Goal: Task Accomplishment & Management: Use online tool/utility

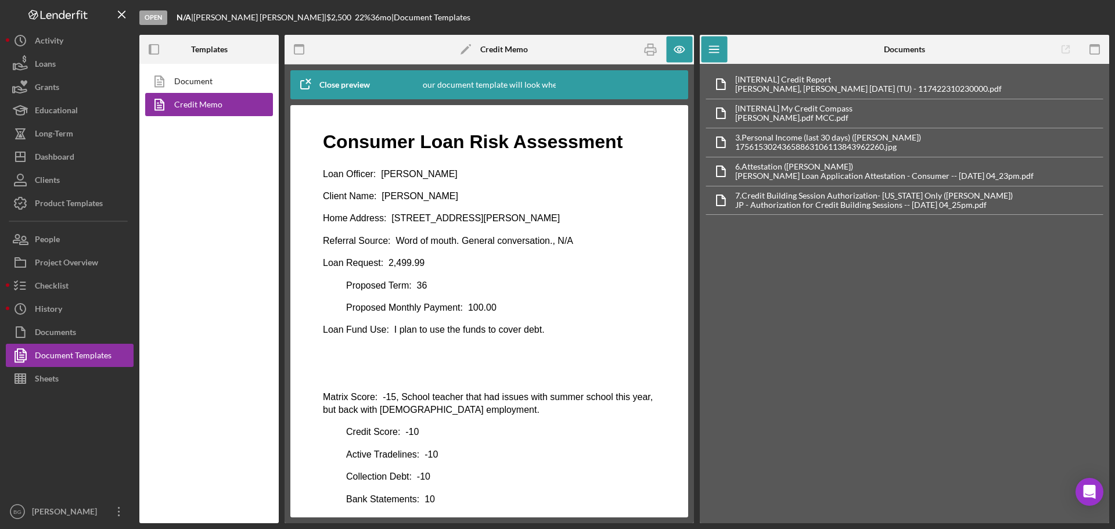
scroll to position [90, 0]
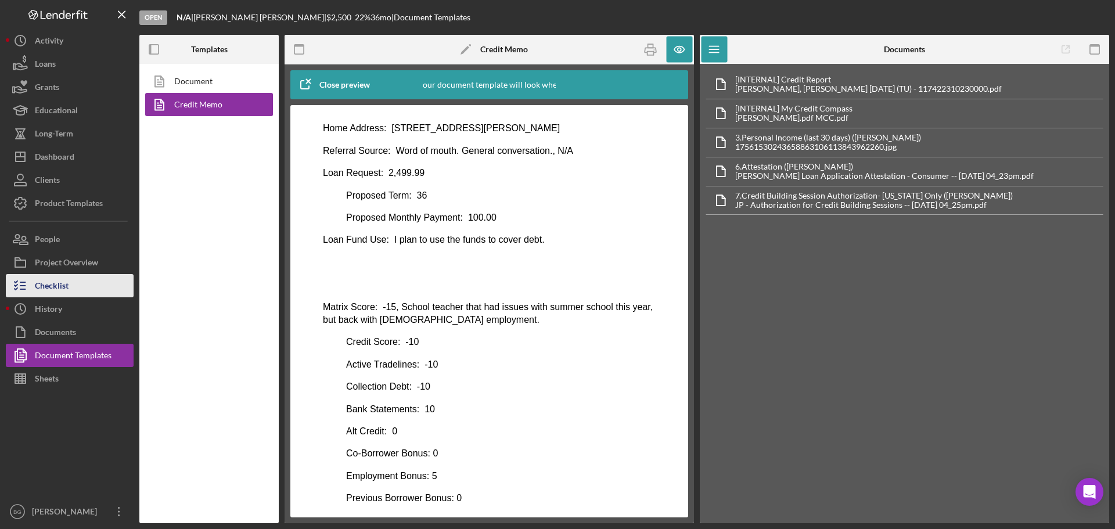
click at [53, 286] on div "Checklist" at bounding box center [52, 287] width 34 height 26
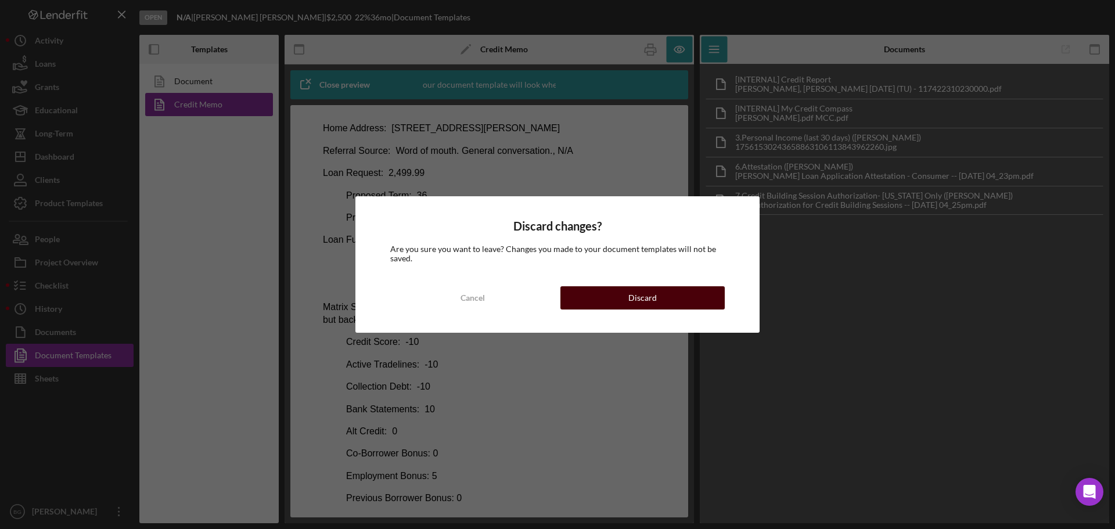
click at [642, 290] on div "Discard" at bounding box center [642, 297] width 28 height 23
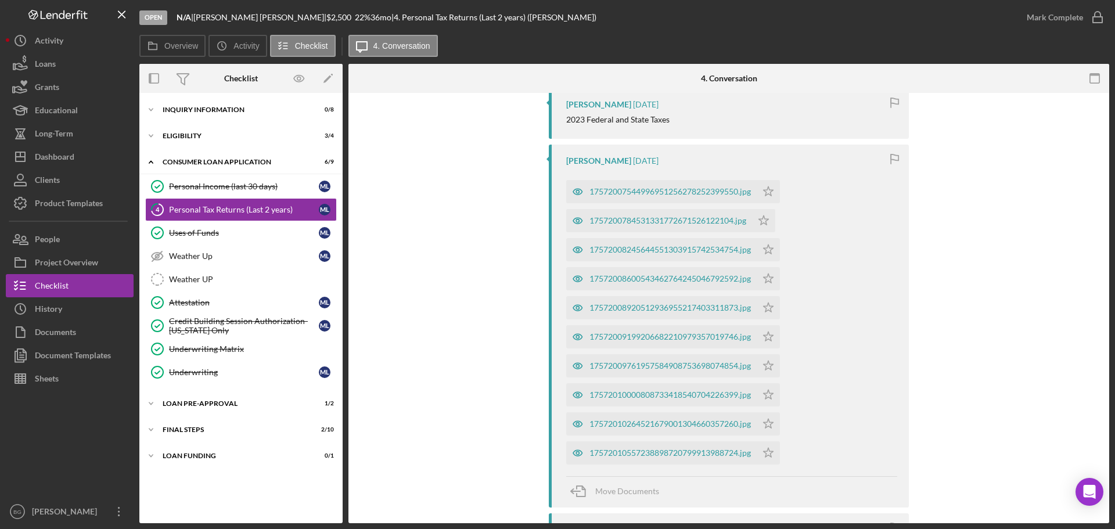
scroll to position [58, 0]
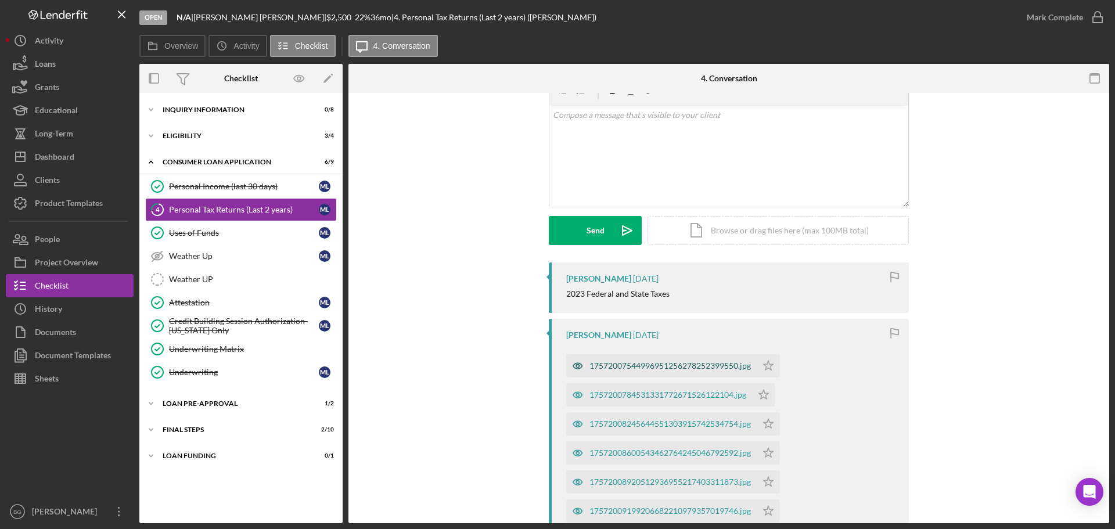
click at [619, 369] on div "17572007544996951256278252399550.jpg" at bounding box center [669, 365] width 161 height 9
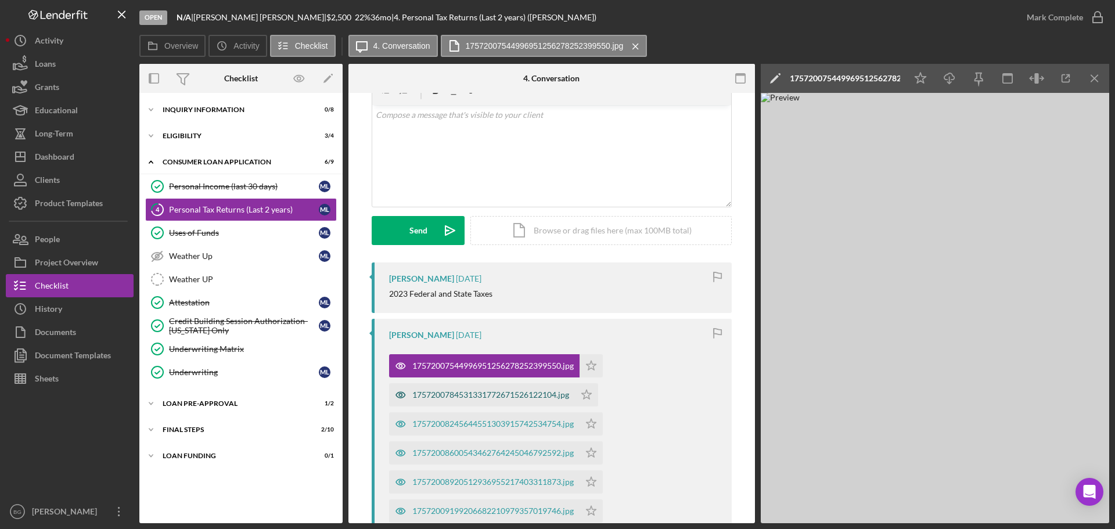
click at [481, 391] on div "1757200784531331772671526122104.jpg" at bounding box center [490, 394] width 157 height 9
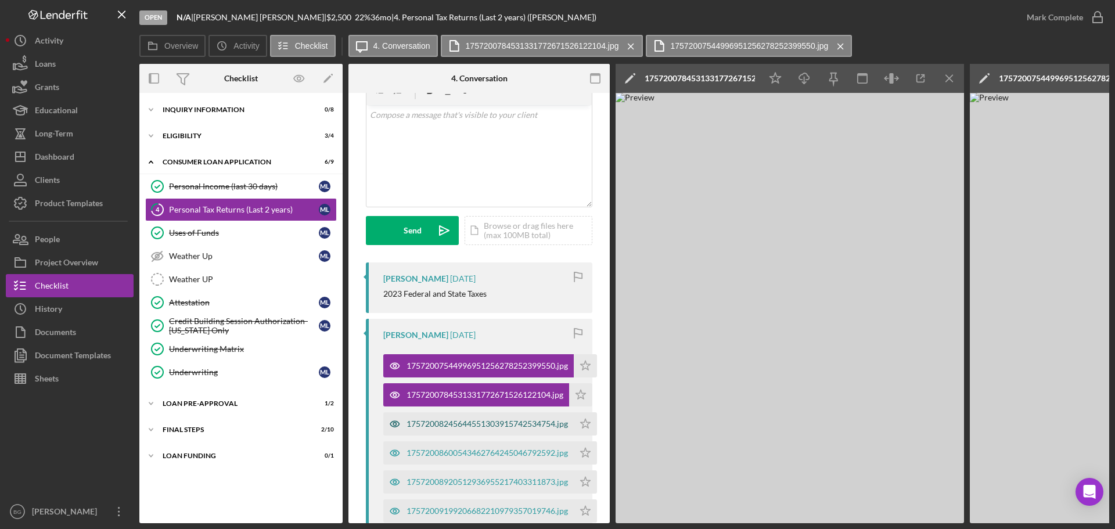
click at [472, 422] on div "17572008245644551303915742534754.jpg" at bounding box center [487, 423] width 161 height 9
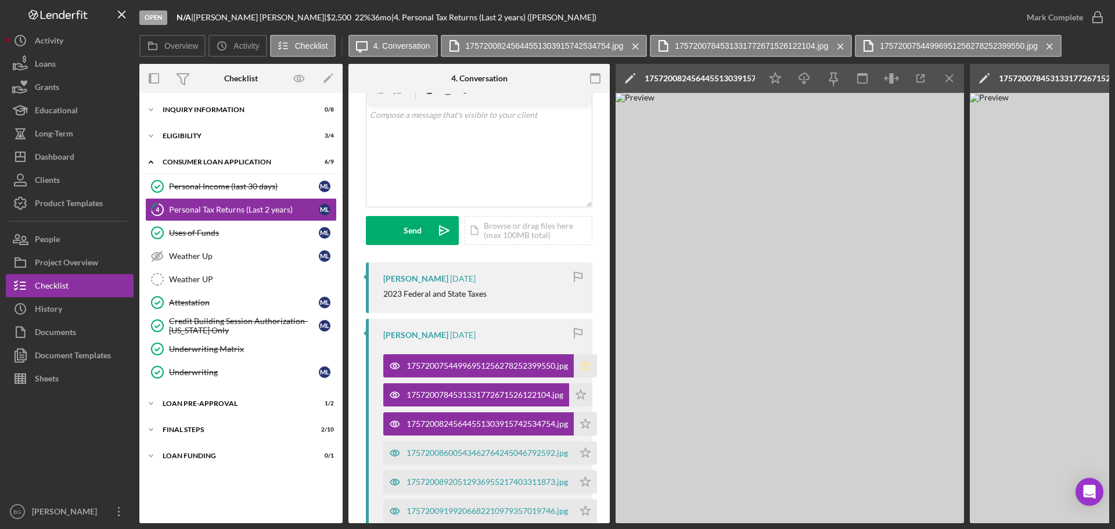
click at [586, 364] on polygon "button" at bounding box center [586, 365] width 10 height 9
click at [1056, 20] on div "Mark Complete" at bounding box center [1055, 17] width 56 height 23
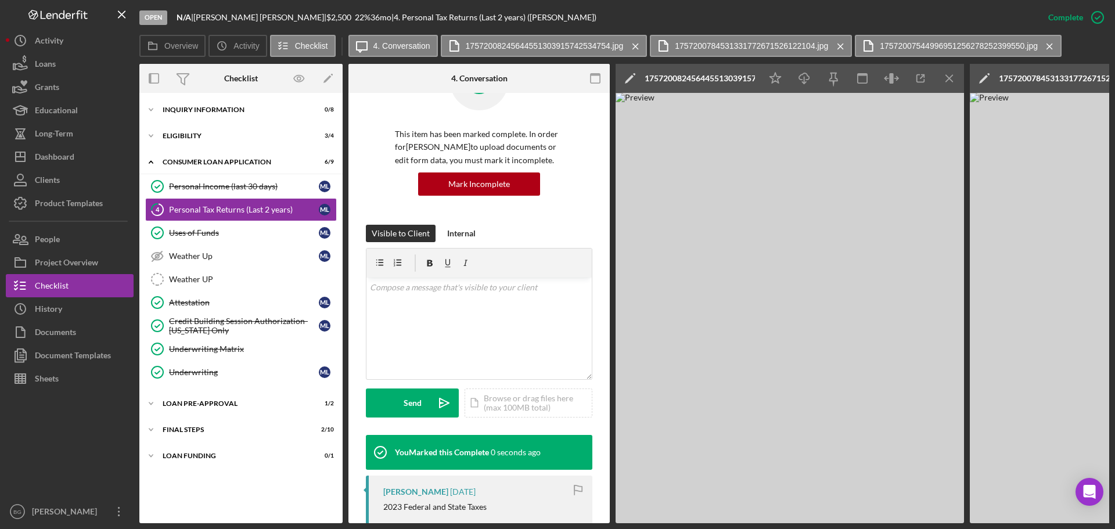
scroll to position [243, 0]
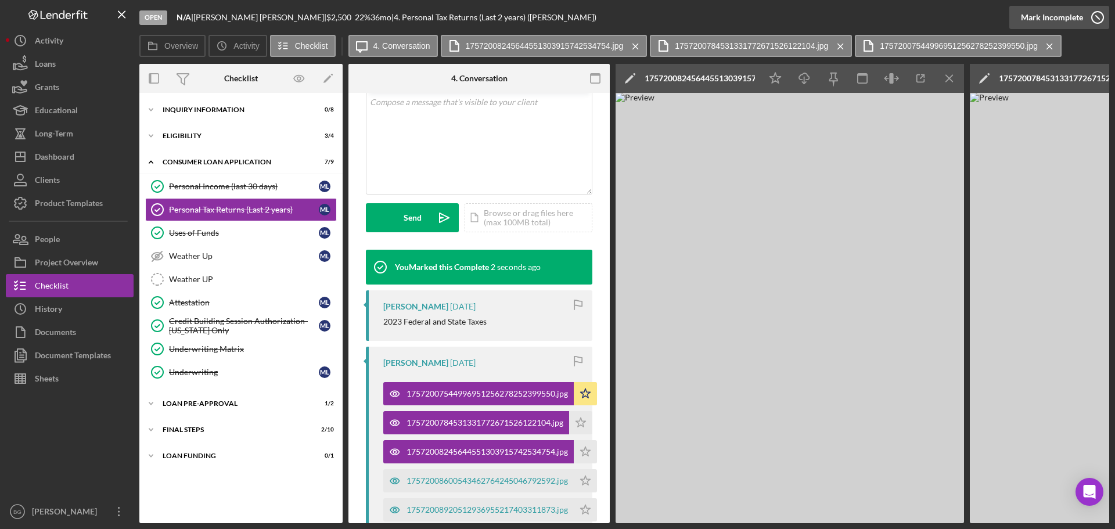
click at [1061, 15] on div "Mark Incomplete" at bounding box center [1052, 17] width 62 height 23
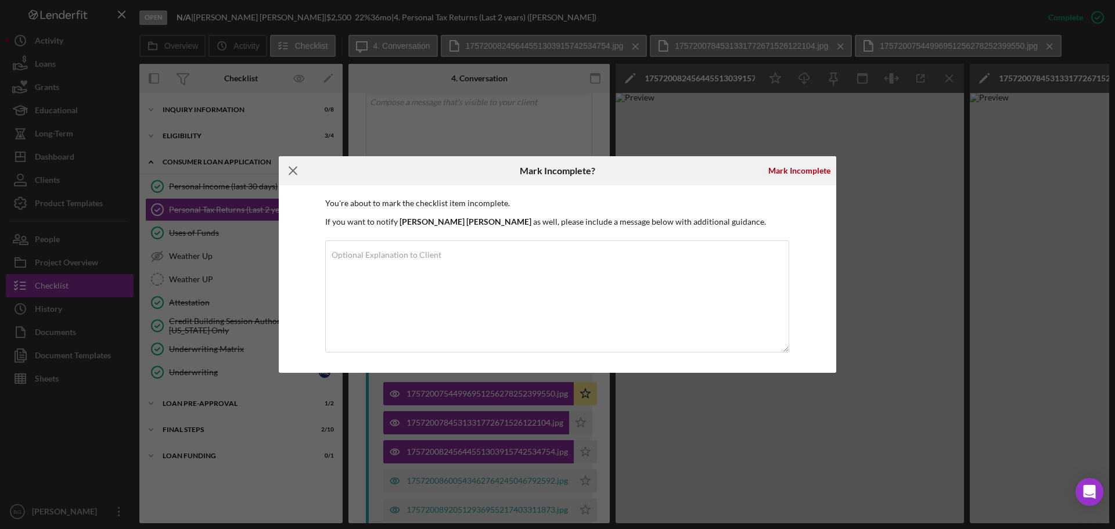
click at [292, 174] on icon "Icon/Menu Close" at bounding box center [293, 170] width 29 height 29
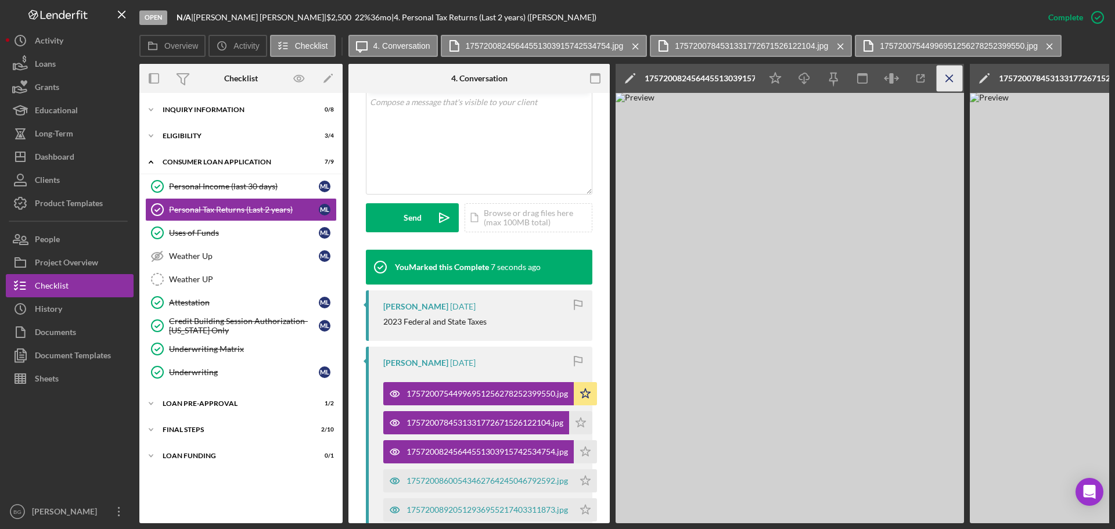
click at [948, 81] on icon "Icon/Menu Close" at bounding box center [950, 79] width 26 height 26
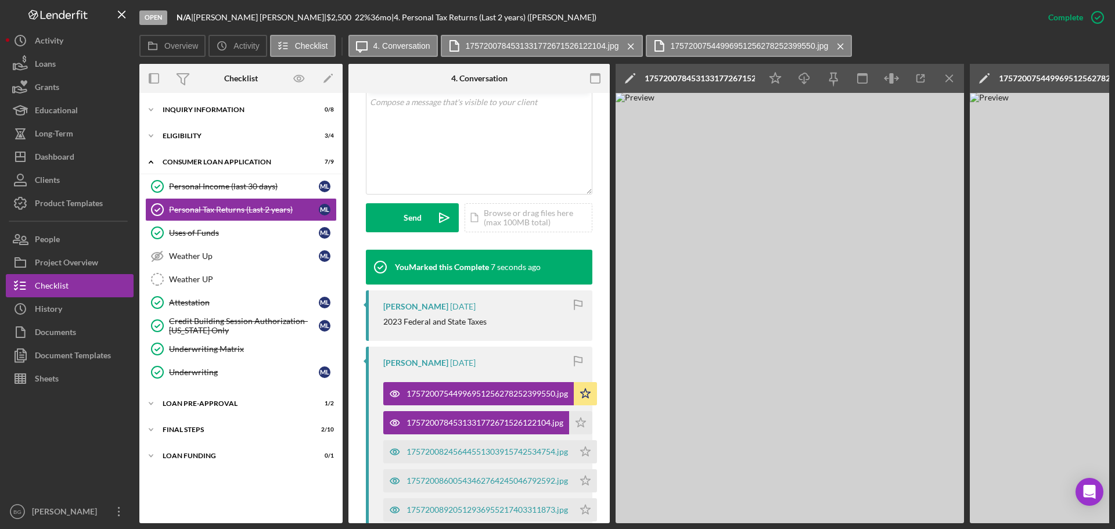
click at [948, 81] on icon "Icon/Menu Close" at bounding box center [950, 79] width 26 height 26
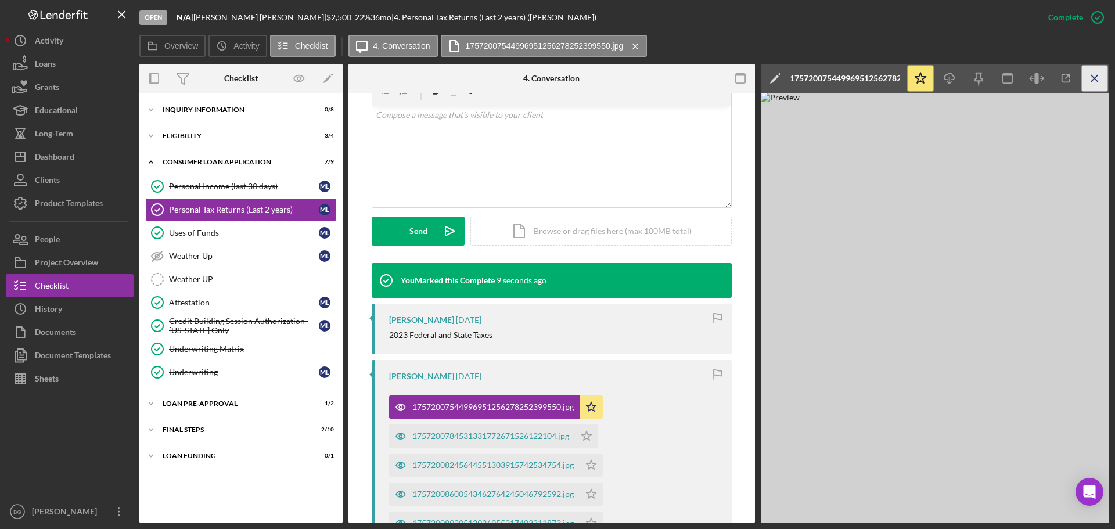
click at [1092, 69] on icon "Icon/Menu Close" at bounding box center [1095, 79] width 26 height 26
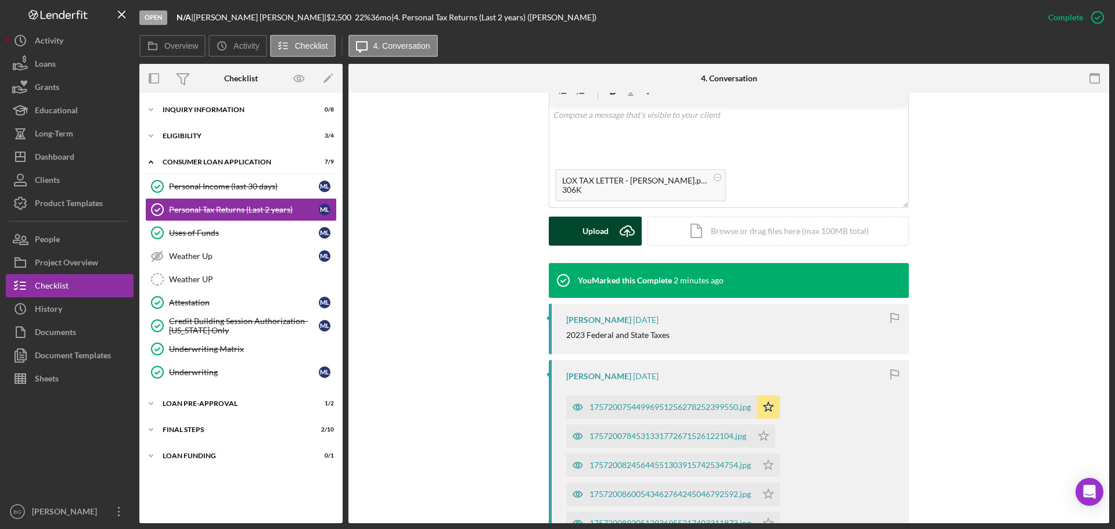
click at [603, 235] on div "Upload" at bounding box center [596, 231] width 26 height 29
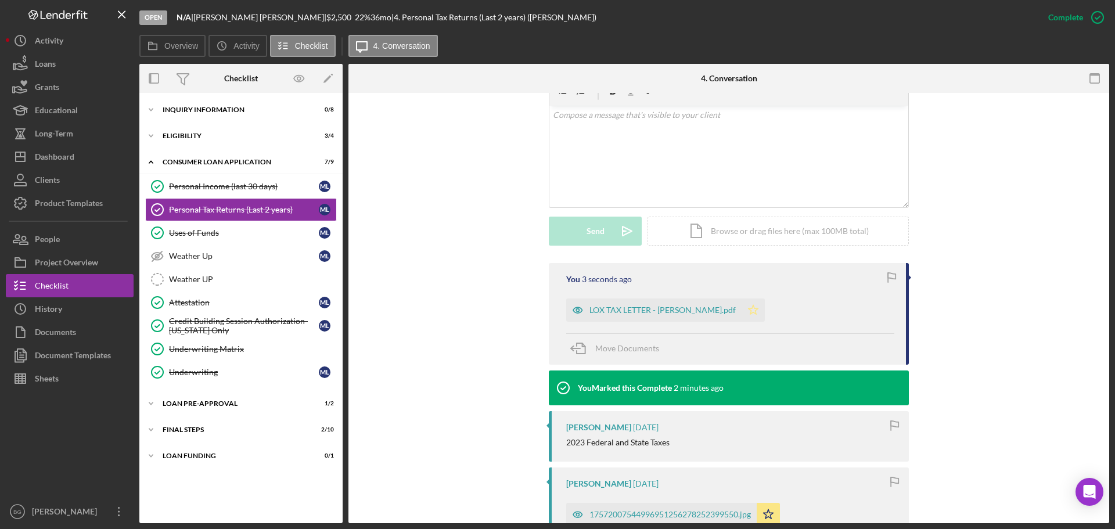
click at [758, 308] on polygon "button" at bounding box center [754, 309] width 10 height 9
click at [208, 185] on div "Personal Income (last 30 days)" at bounding box center [244, 186] width 150 height 9
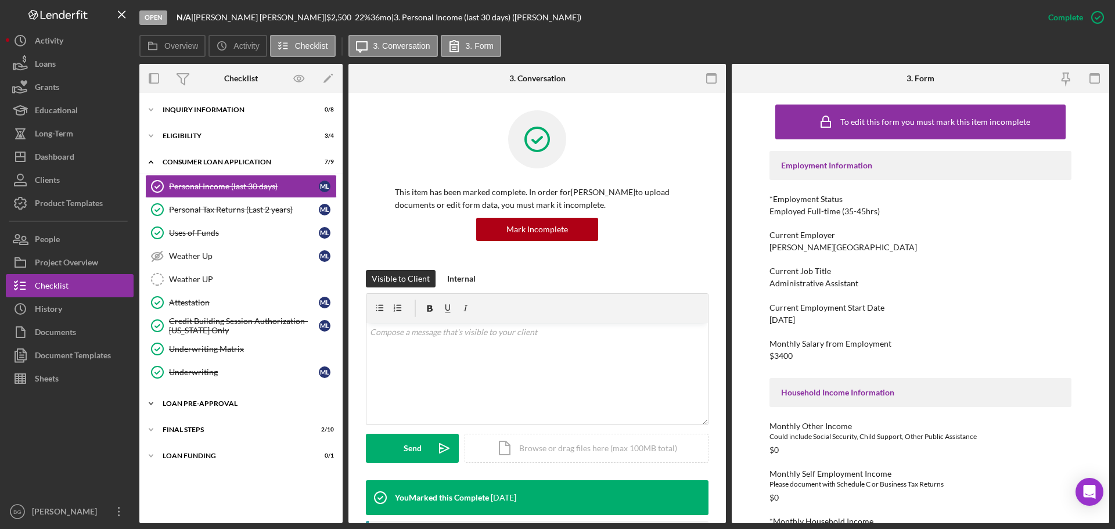
click at [211, 398] on div "Icon/Expander Loan Pre-Approval 1 / 2" at bounding box center [240, 403] width 203 height 23
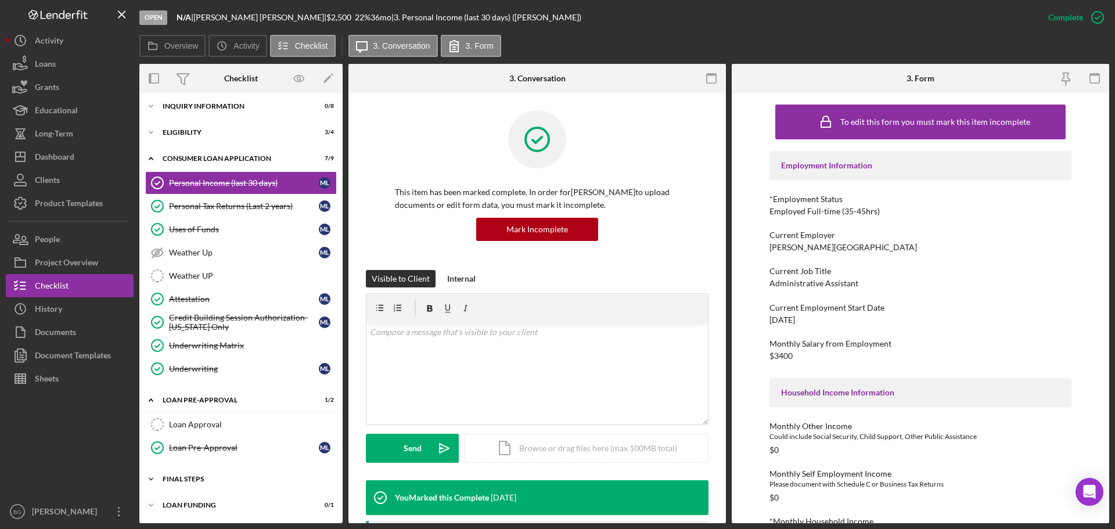
click at [203, 473] on div "Icon/Expander FINAL STEPS 2 / 10" at bounding box center [240, 479] width 203 height 23
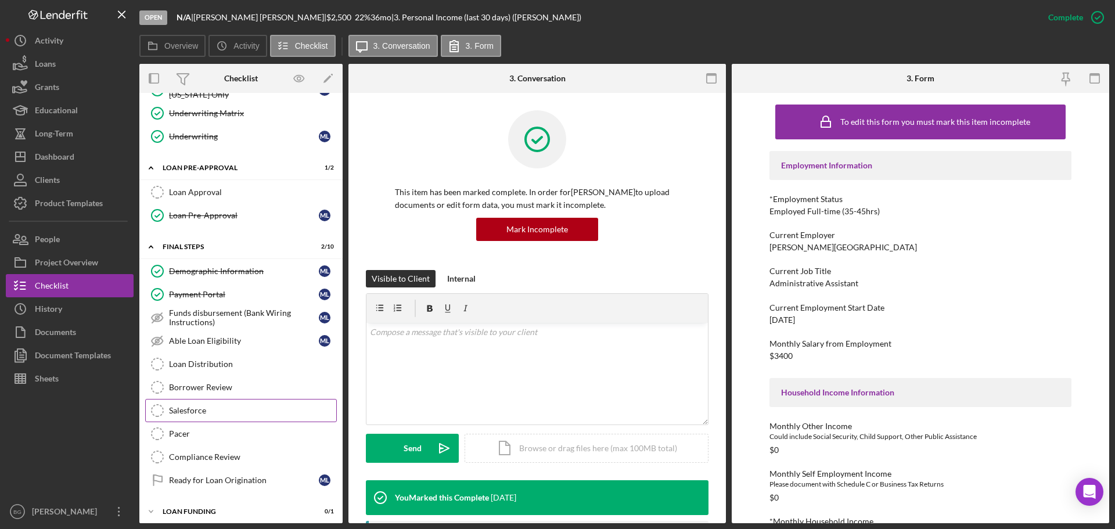
scroll to position [242, 0]
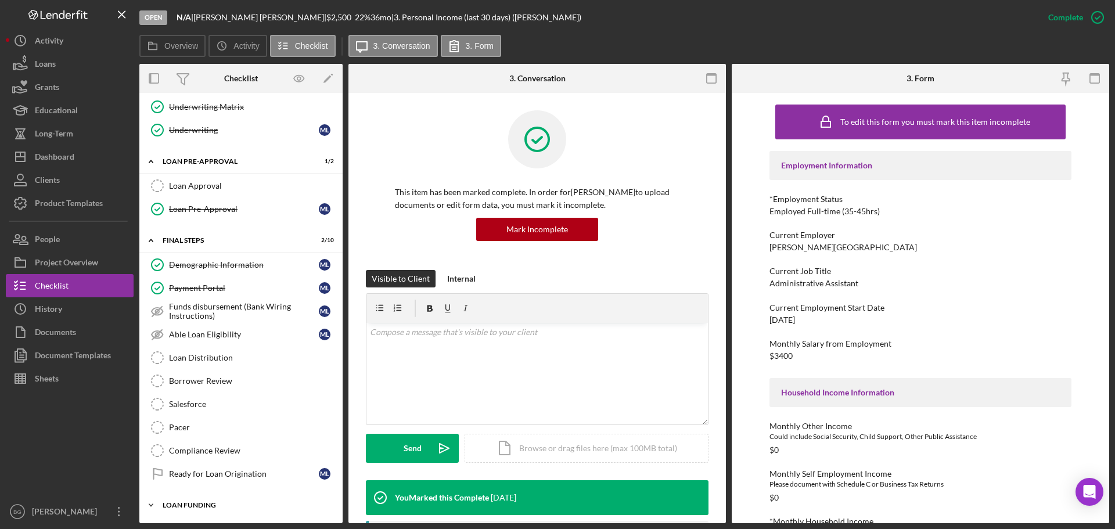
click at [202, 503] on div "Loan Funding" at bounding box center [246, 505] width 166 height 7
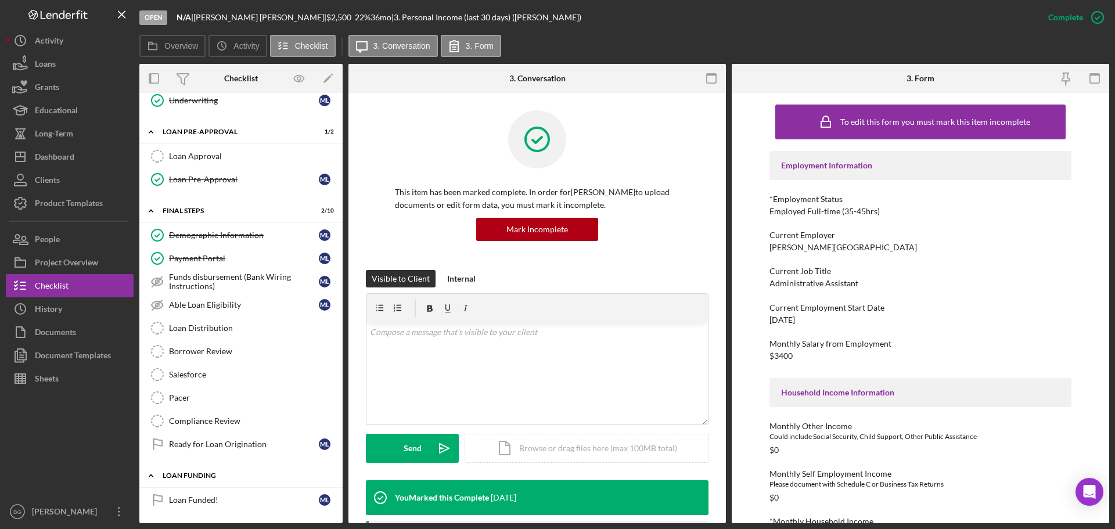
click at [206, 476] on div "Loan Funding" at bounding box center [246, 475] width 166 height 7
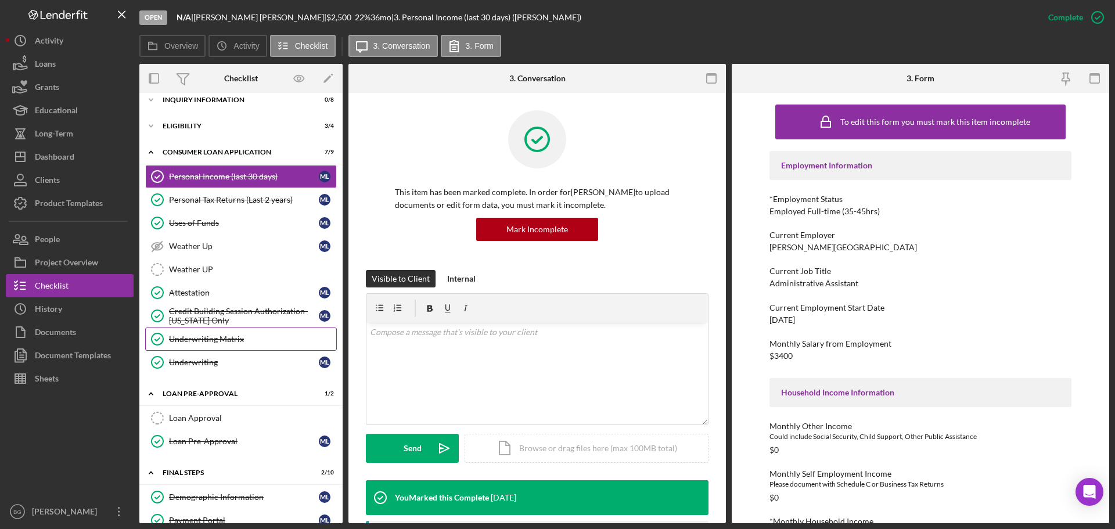
scroll to position [0, 0]
